Goal: Information Seeking & Learning: Learn about a topic

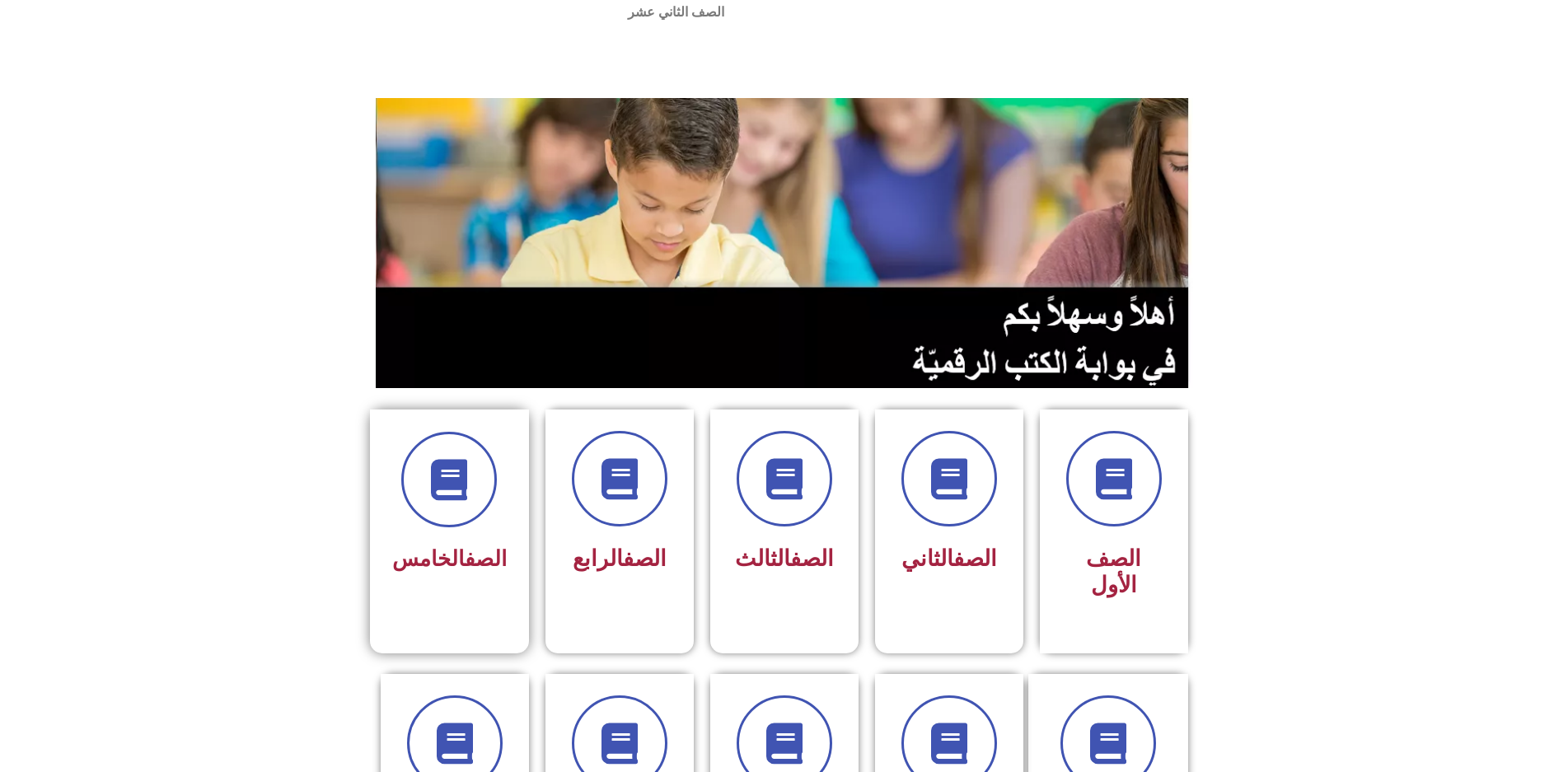
scroll to position [82, 0]
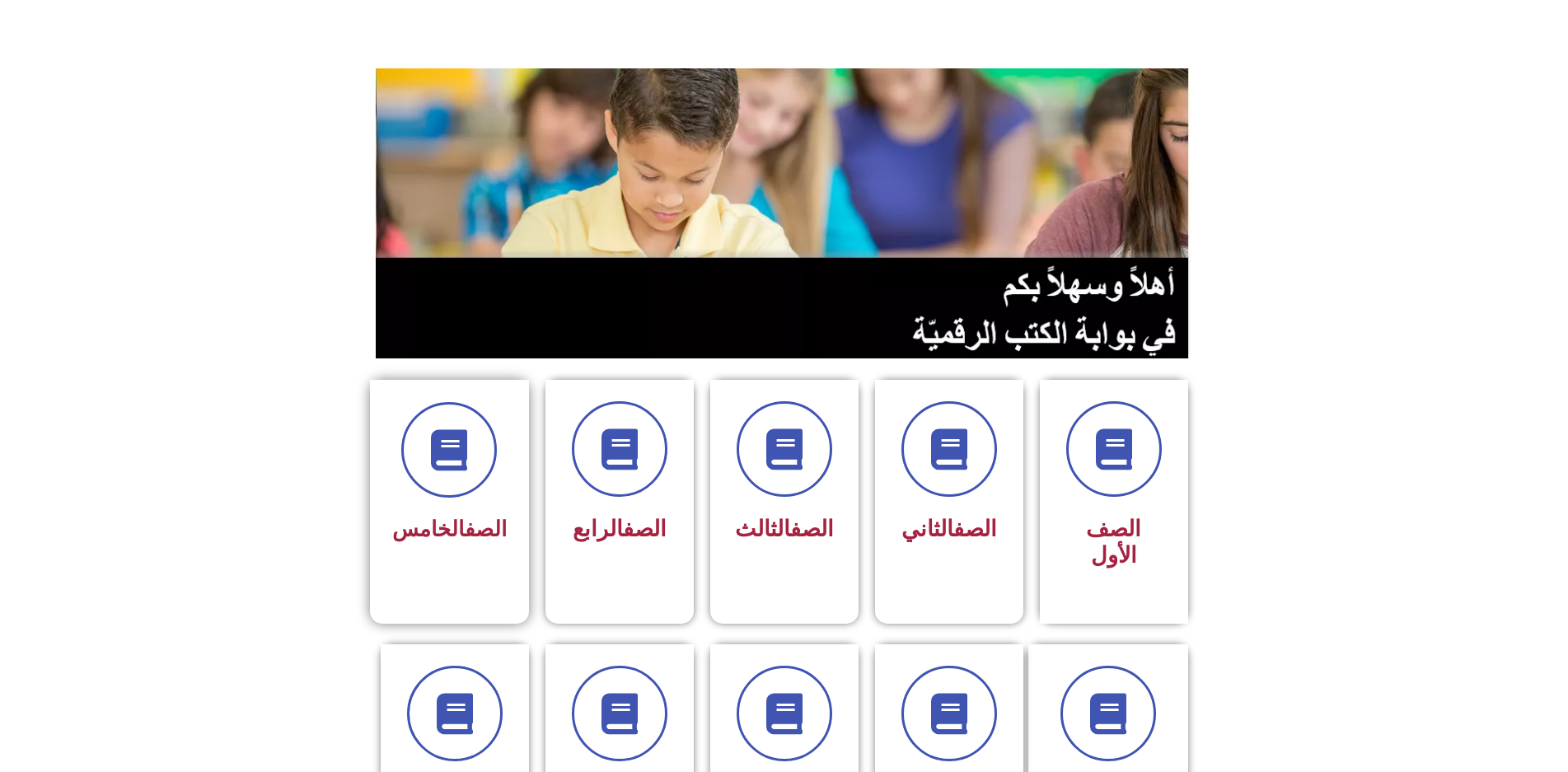
click at [479, 517] on link "الصف" at bounding box center [485, 529] width 42 height 25
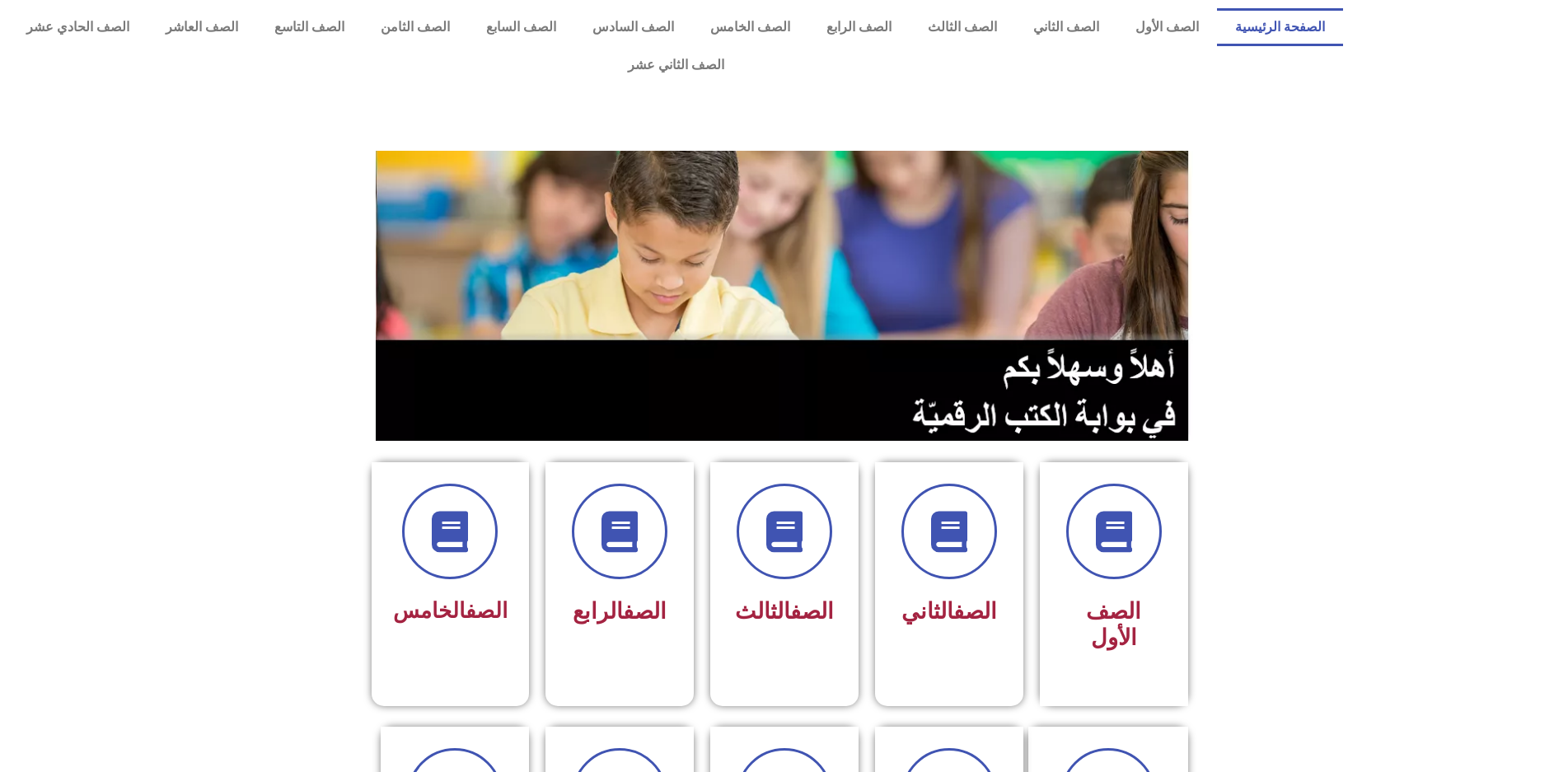
click at [1287, 23] on link "الصفحة الرئيسية" at bounding box center [1281, 28] width 126 height 38
click at [461, 511] on icon at bounding box center [449, 533] width 45 height 45
click at [776, 32] on link "الصف الخامس" at bounding box center [750, 28] width 116 height 38
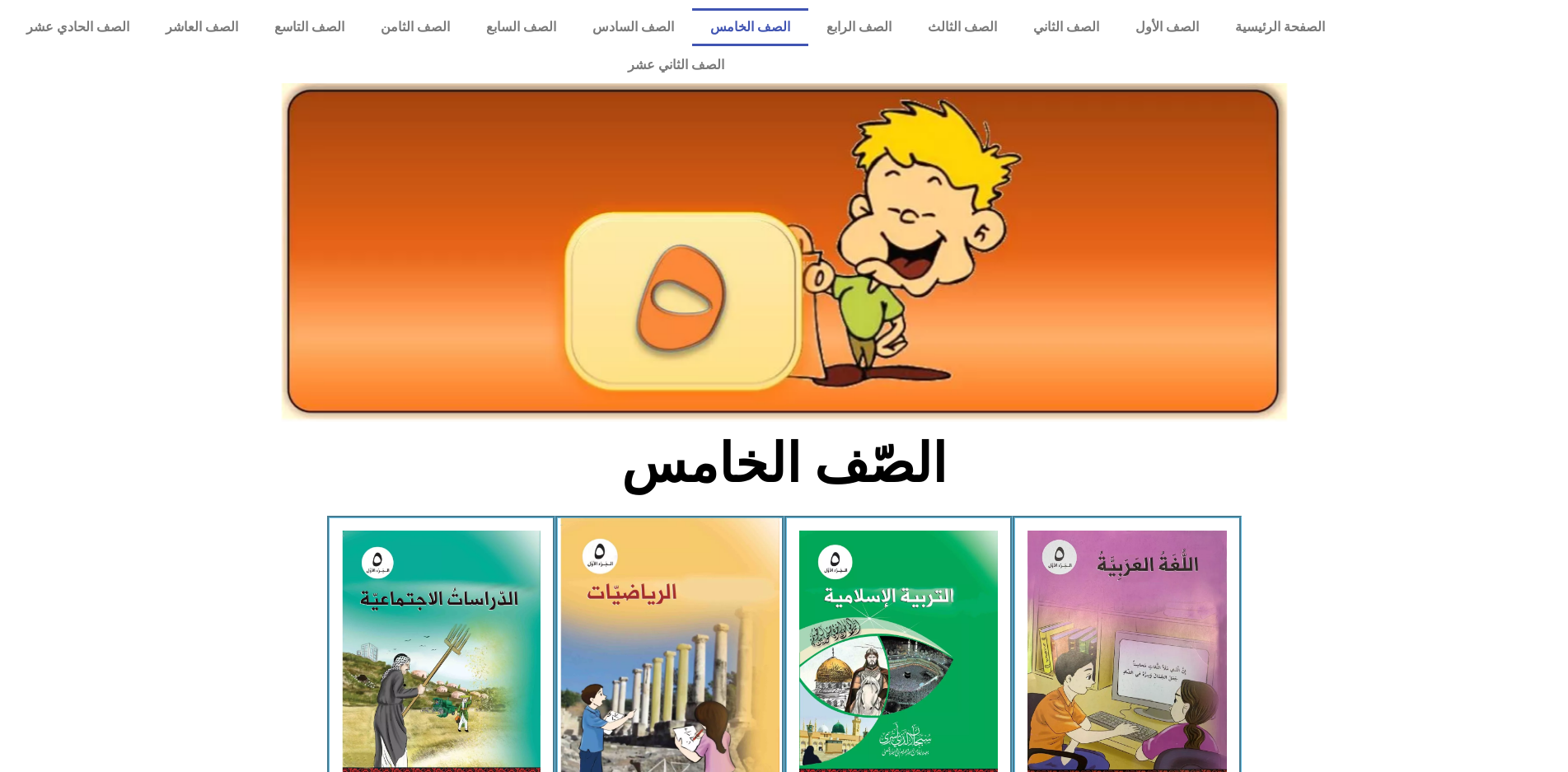
click at [619, 672] on img at bounding box center [670, 656] width 219 height 275
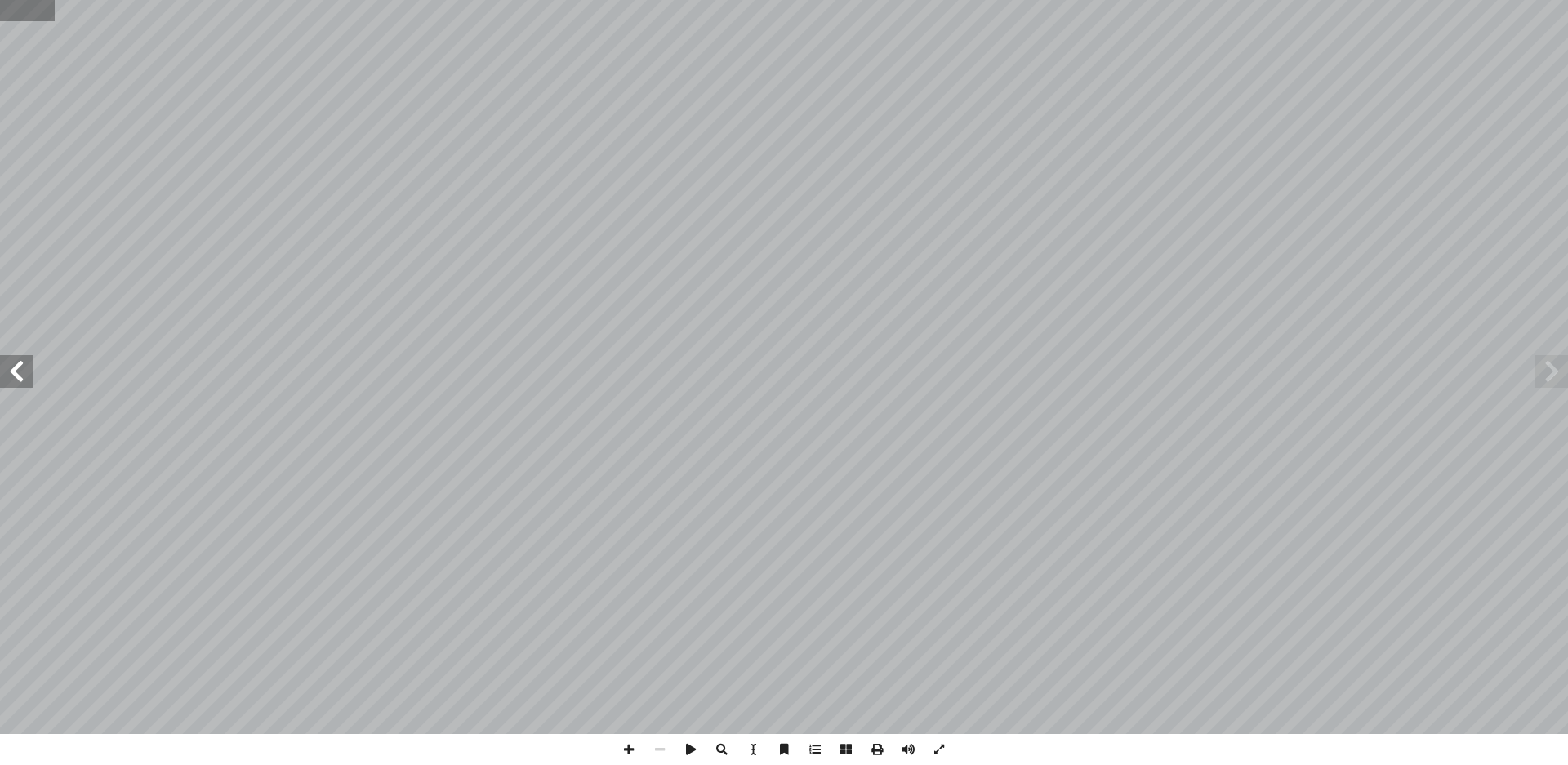
click at [45, 20] on input "text" at bounding box center [27, 10] width 55 height 21
type input "**"
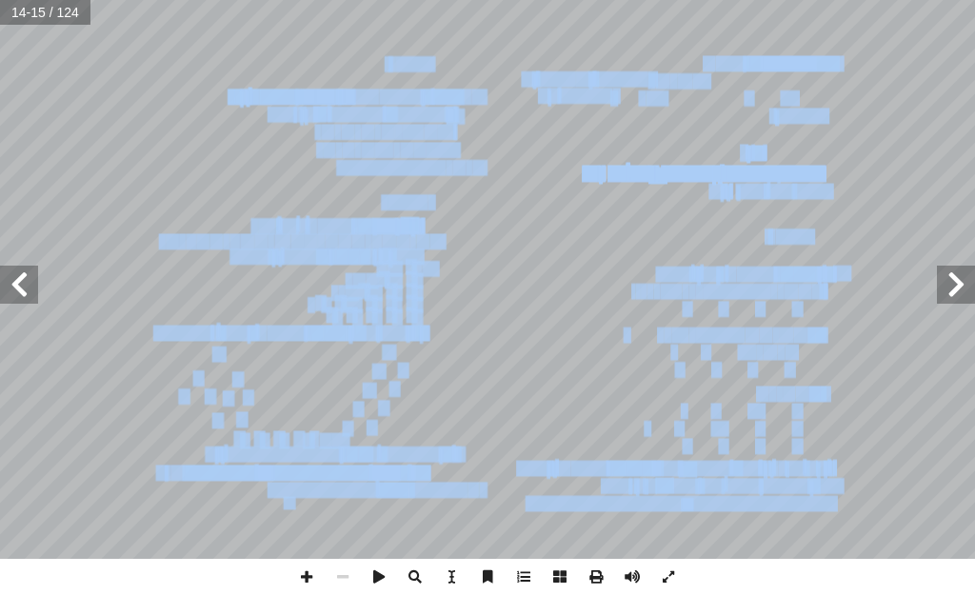
click at [4, 282] on span at bounding box center [19, 285] width 38 height 38
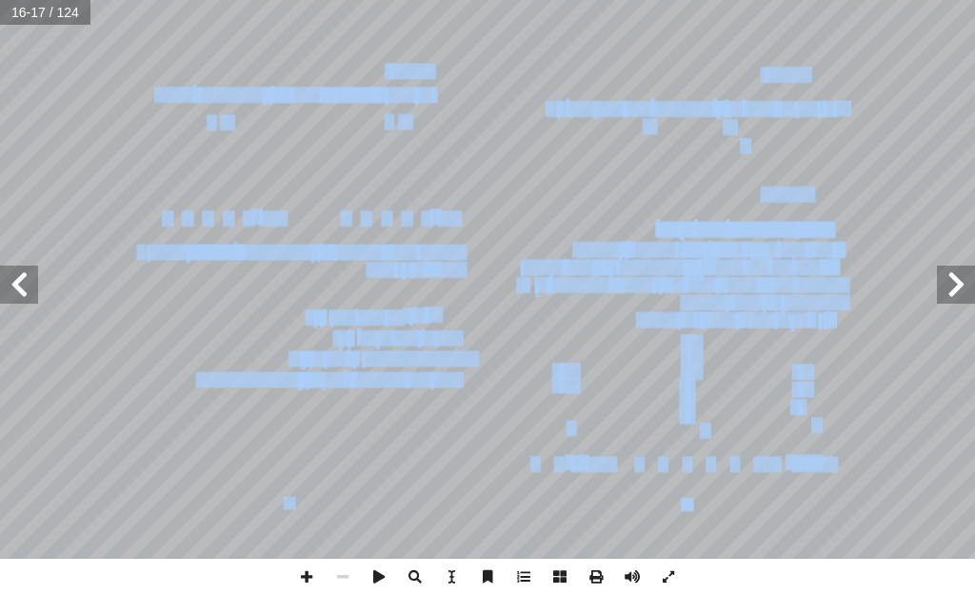
click at [962, 289] on span at bounding box center [956, 285] width 38 height 38
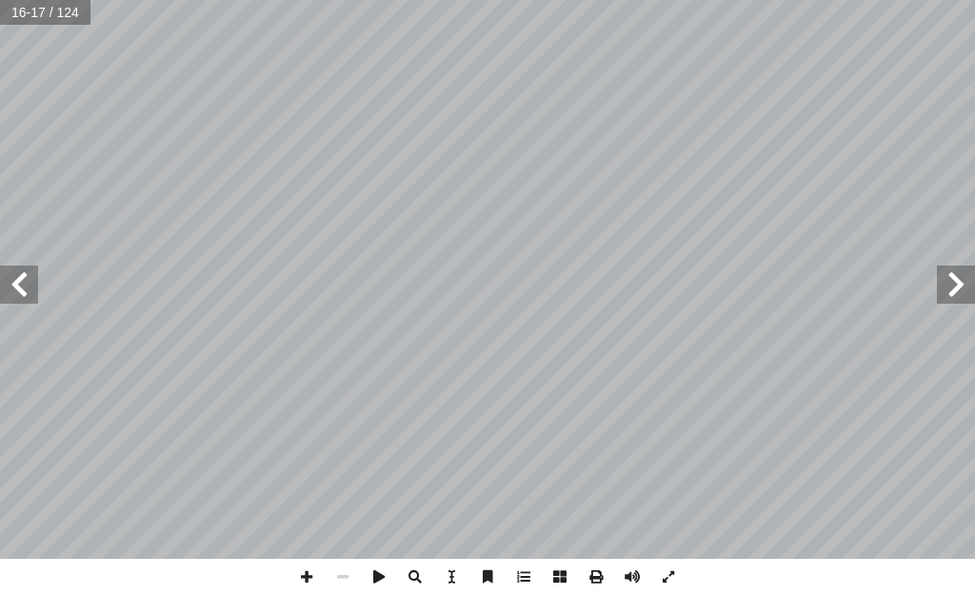
click at [962, 289] on span at bounding box center [956, 285] width 38 height 38
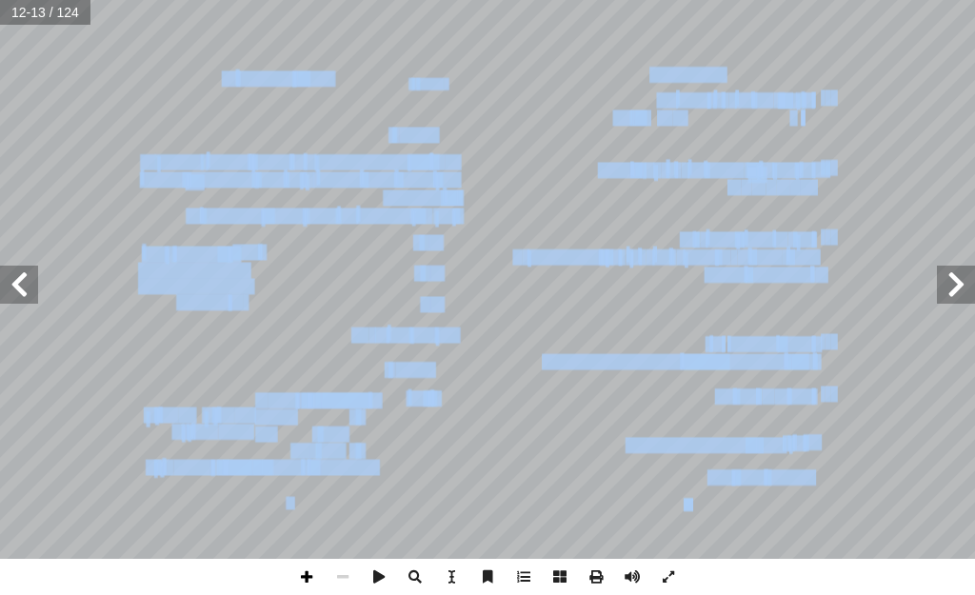
click at [305, 570] on span at bounding box center [307, 577] width 36 height 36
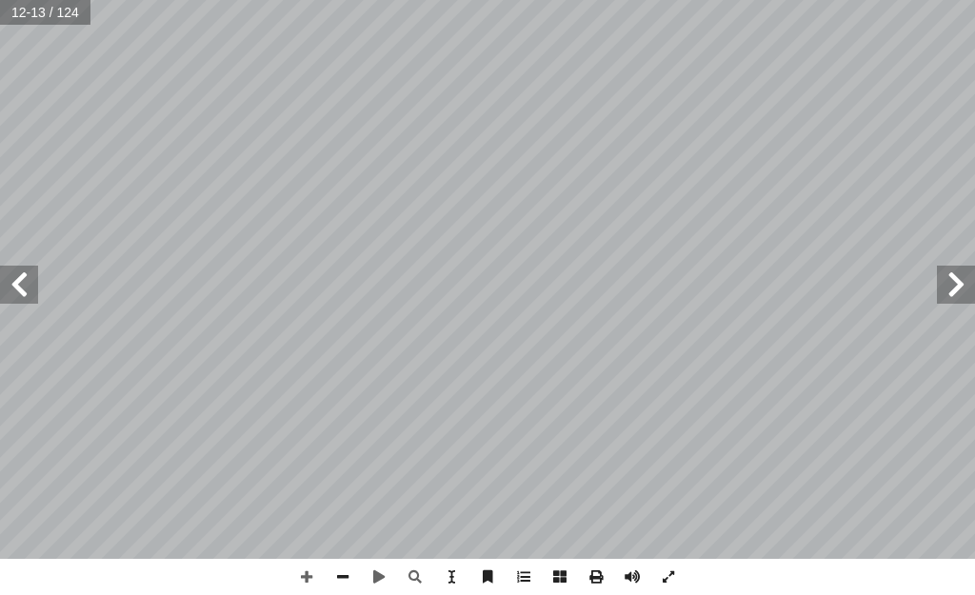
click at [19, 270] on span at bounding box center [19, 285] width 38 height 38
